Goal: Task Accomplishment & Management: Complete application form

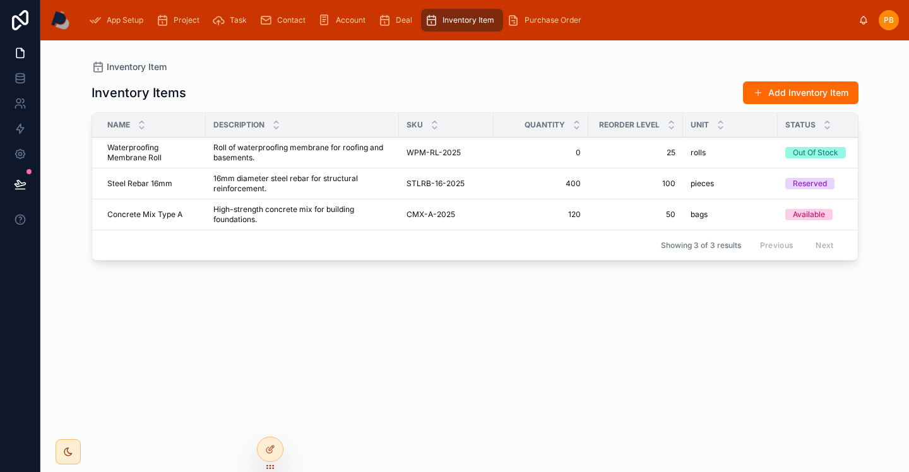
click at [184, 21] on span "Project" at bounding box center [187, 20] width 26 height 10
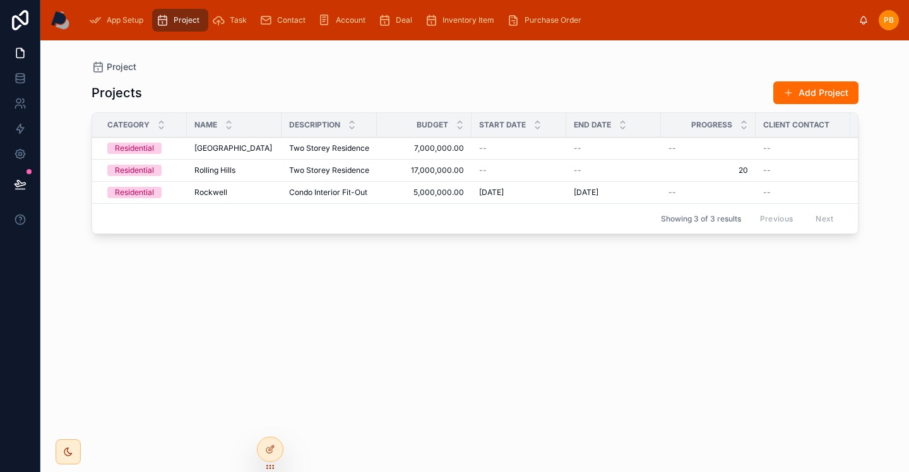
click at [224, 149] on span "[GEOGRAPHIC_DATA]" at bounding box center [233, 148] width 78 height 10
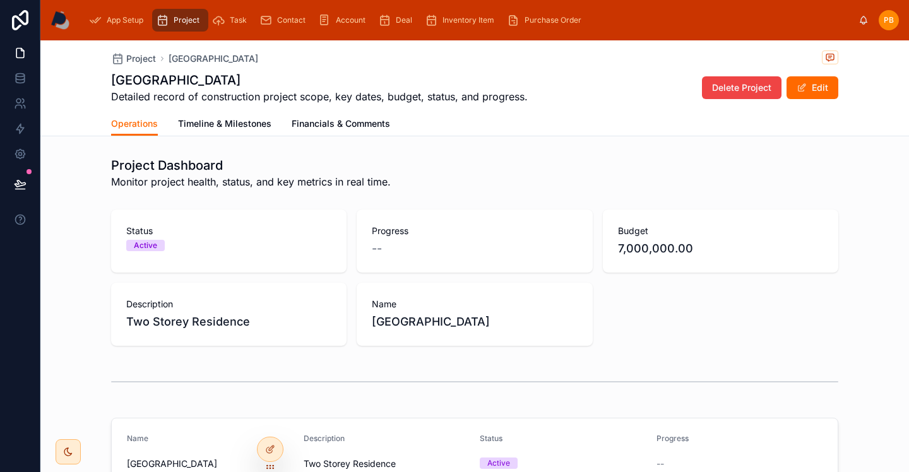
click at [253, 126] on span "Timeline & Milestones" at bounding box center [224, 123] width 93 height 13
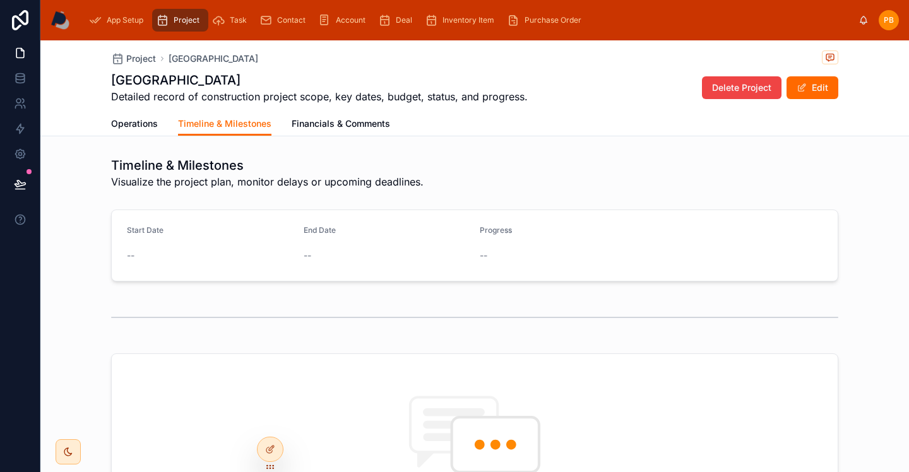
click at [313, 125] on span "Financials & Comments" at bounding box center [341, 123] width 99 height 13
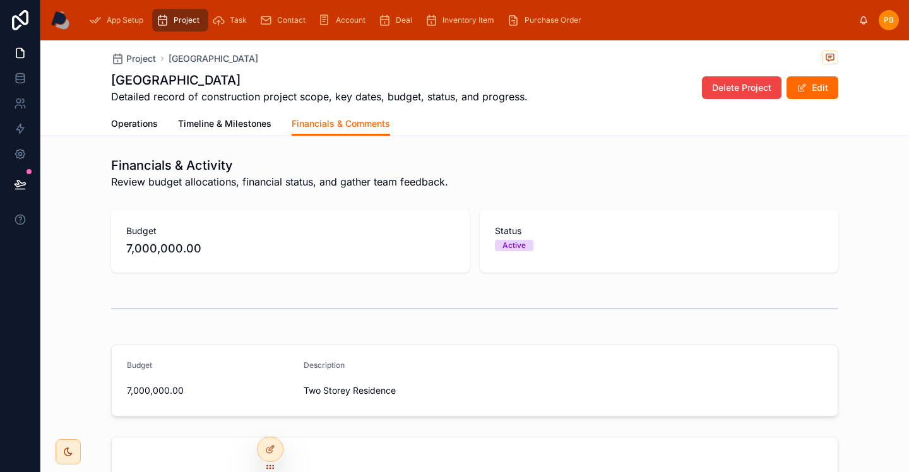
click at [130, 126] on span "Operations" at bounding box center [134, 123] width 47 height 13
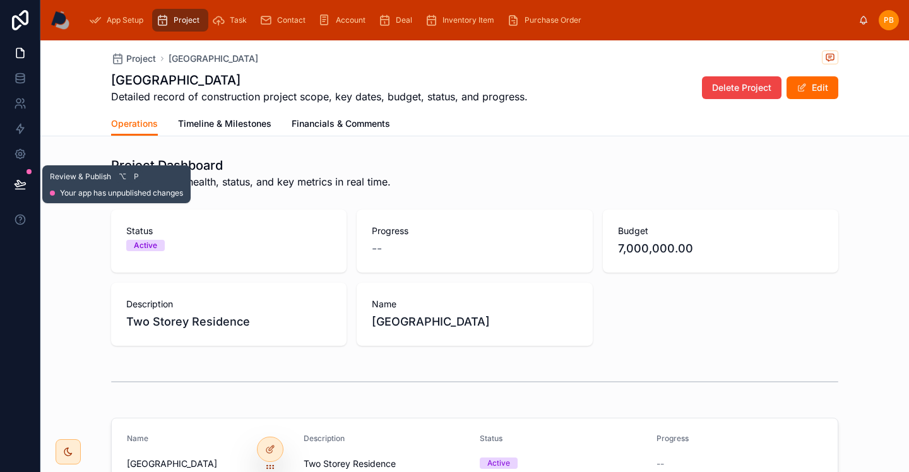
click at [13, 186] on button at bounding box center [20, 184] width 28 height 35
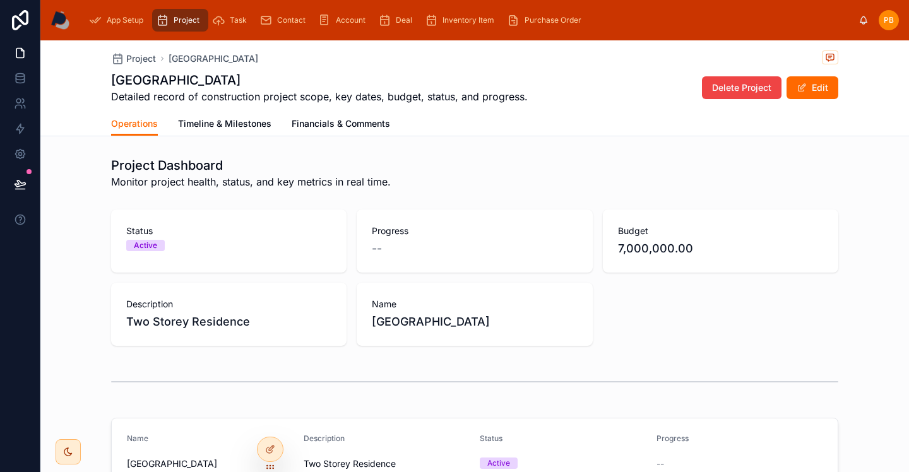
click at [240, 25] on div "Task" at bounding box center [232, 20] width 40 height 20
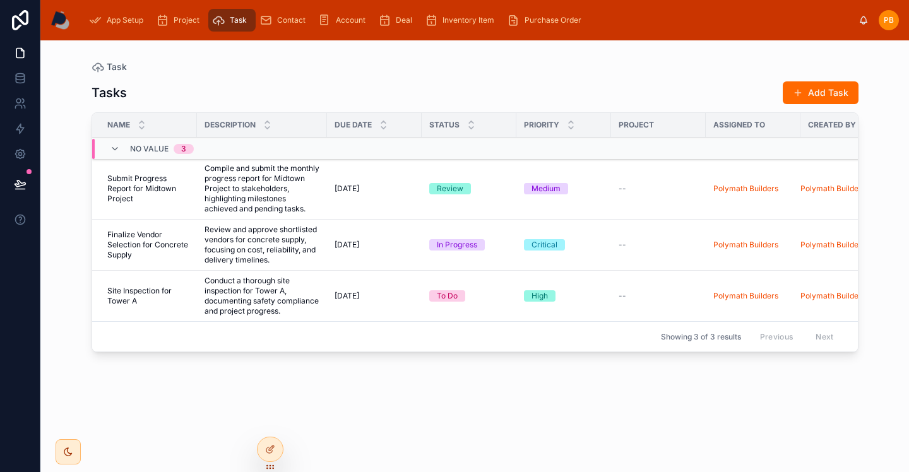
click at [842, 95] on button "Add Task" at bounding box center [821, 92] width 76 height 23
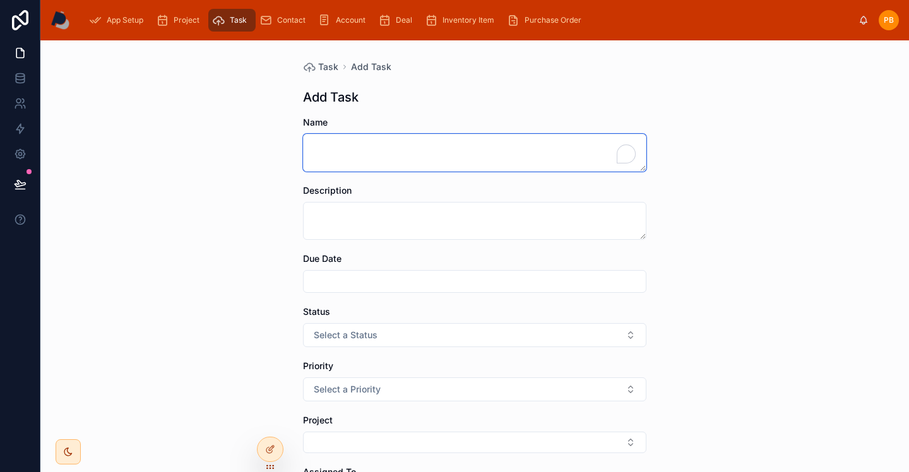
click at [386, 148] on textarea "To enrich screen reader interactions, please activate Accessibility in Grammarl…" at bounding box center [475, 153] width 344 height 38
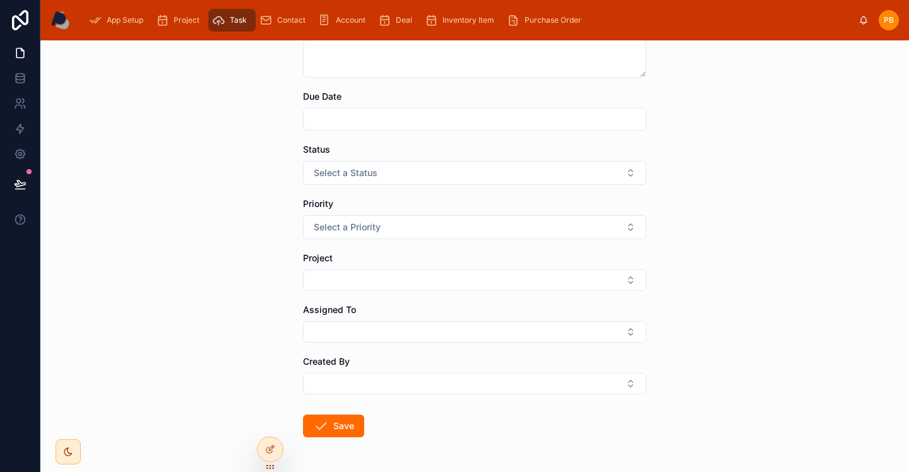
scroll to position [162, 0]
click at [440, 272] on button "Select Button" at bounding box center [475, 280] width 344 height 21
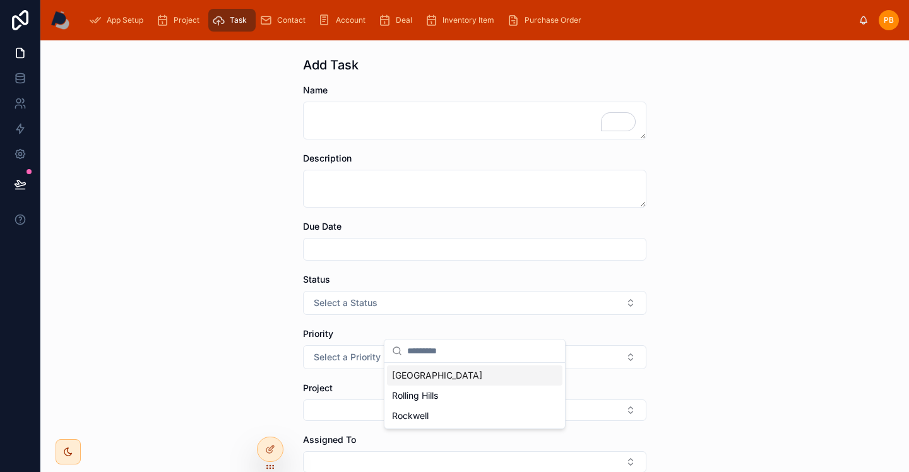
scroll to position [0, 0]
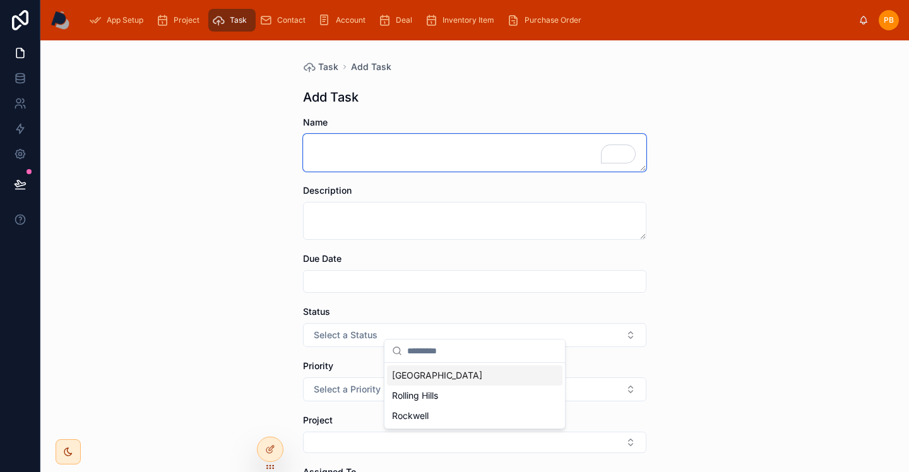
click at [350, 144] on textarea "To enrich screen reader interactions, please activate Accessibility in Grammarl…" at bounding box center [475, 153] width 344 height 38
type textarea "**********"
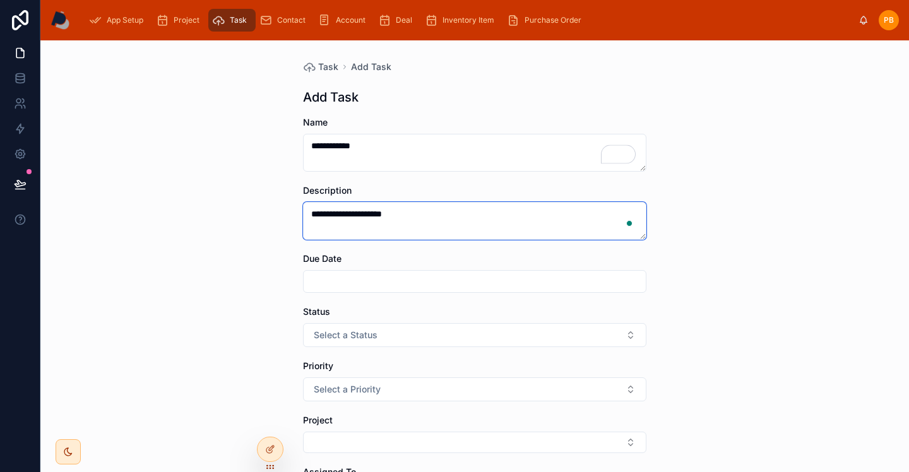
type textarea "**********"
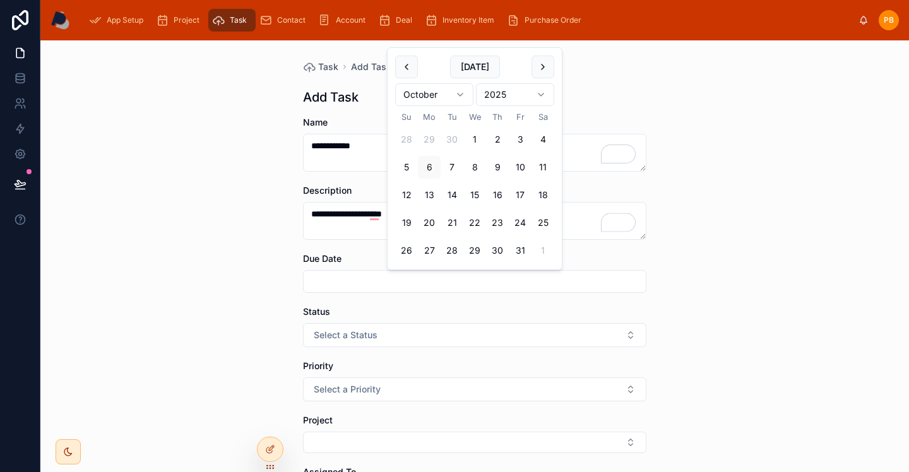
click at [522, 168] on button "10" at bounding box center [520, 167] width 23 height 23
type input "**********"
click at [491, 340] on button "Select a Status" at bounding box center [475, 335] width 344 height 24
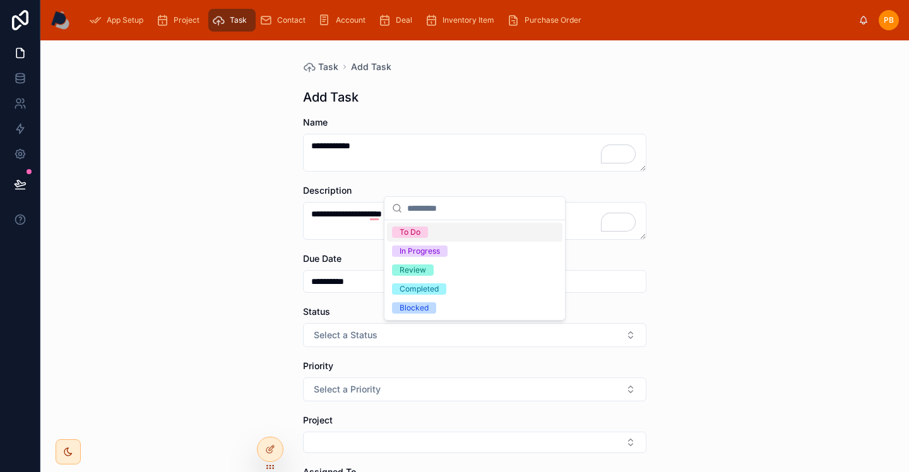
click at [441, 233] on div "To Do" at bounding box center [475, 232] width 176 height 19
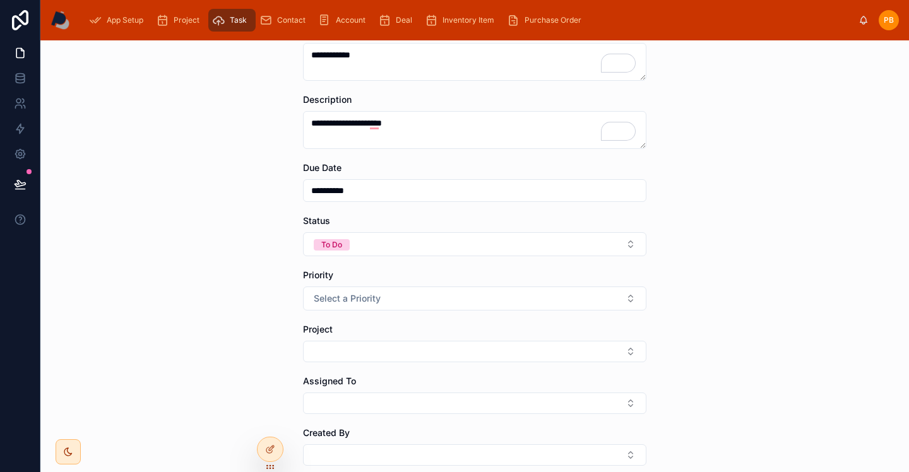
click at [448, 302] on button "Select a Priority" at bounding box center [475, 299] width 344 height 24
click at [417, 368] on div "Medium" at bounding box center [414, 367] width 29 height 11
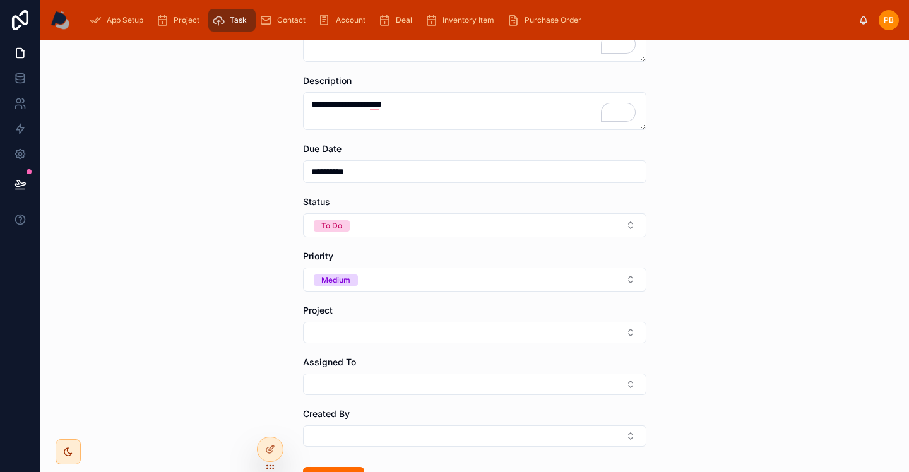
click at [436, 347] on form "**********" at bounding box center [475, 288] width 344 height 565
click at [441, 335] on button "Select Button" at bounding box center [475, 332] width 344 height 21
click at [428, 417] on span "Rockwell" at bounding box center [410, 423] width 37 height 13
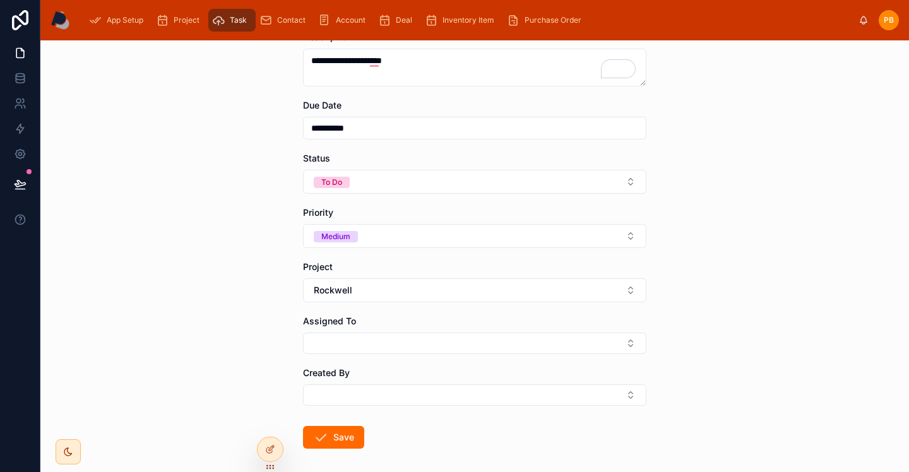
click at [455, 347] on button "Select Button" at bounding box center [475, 343] width 344 height 21
click at [442, 402] on span "[EMAIL_ADDRESS][DOMAIN_NAME]" at bounding box center [467, 406] width 150 height 13
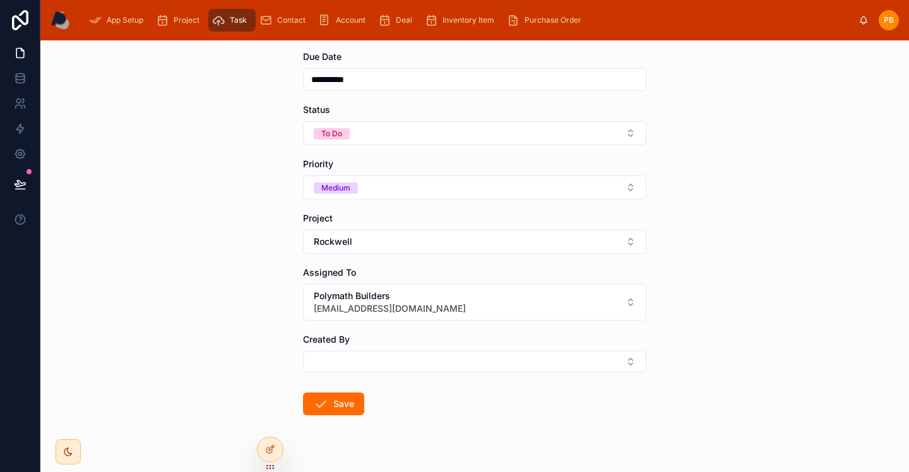
click at [457, 369] on button "Select Button" at bounding box center [475, 361] width 344 height 21
click at [446, 417] on span "Polymath Builders" at bounding box center [467, 411] width 150 height 13
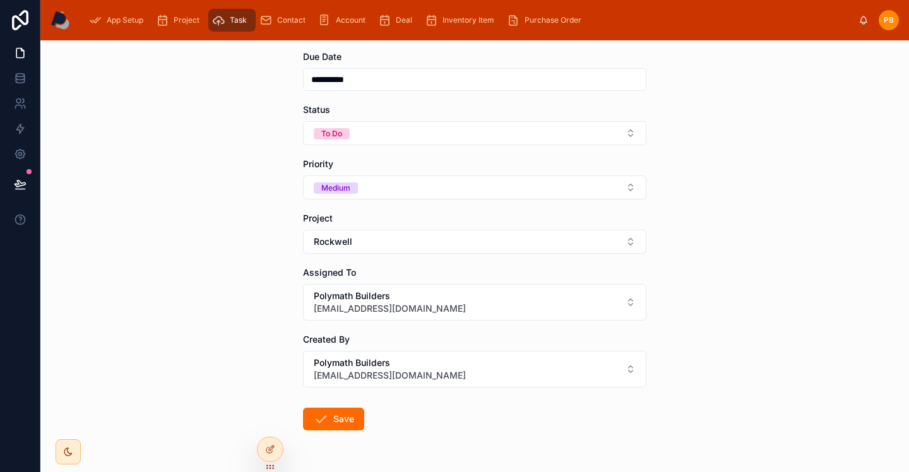
click at [357, 418] on button "Save" at bounding box center [333, 419] width 61 height 23
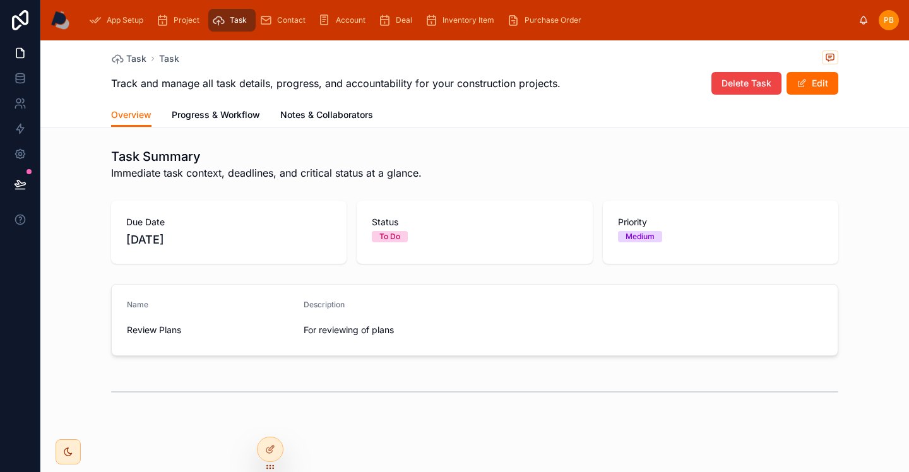
click at [192, 24] on span "Project" at bounding box center [187, 20] width 26 height 10
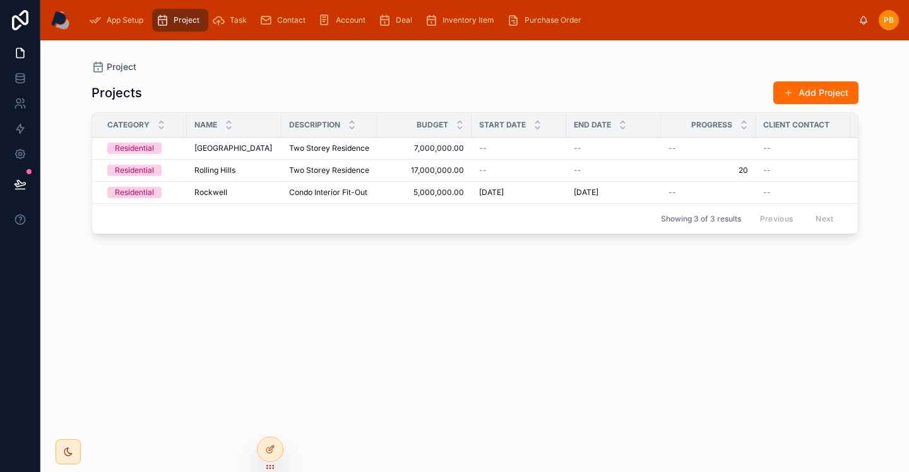
click at [187, 191] on td "Rockwell Rockwell" at bounding box center [234, 193] width 95 height 22
click at [210, 195] on span "Rockwell" at bounding box center [210, 193] width 33 height 10
